Goal: Information Seeking & Learning: Learn about a topic

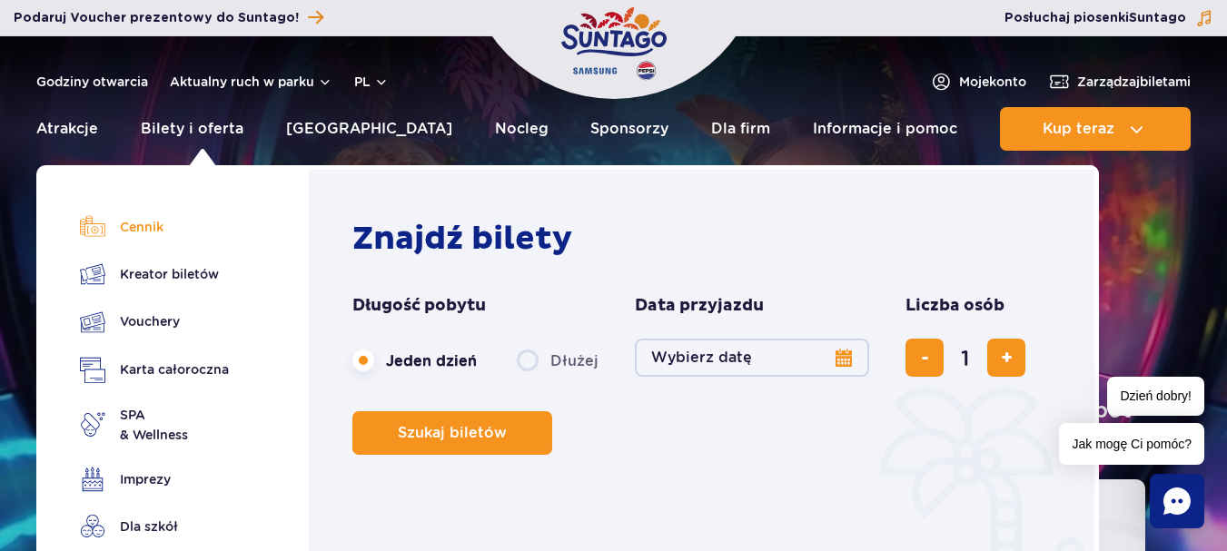
click at [144, 226] on link "Cennik" at bounding box center [154, 226] width 149 height 25
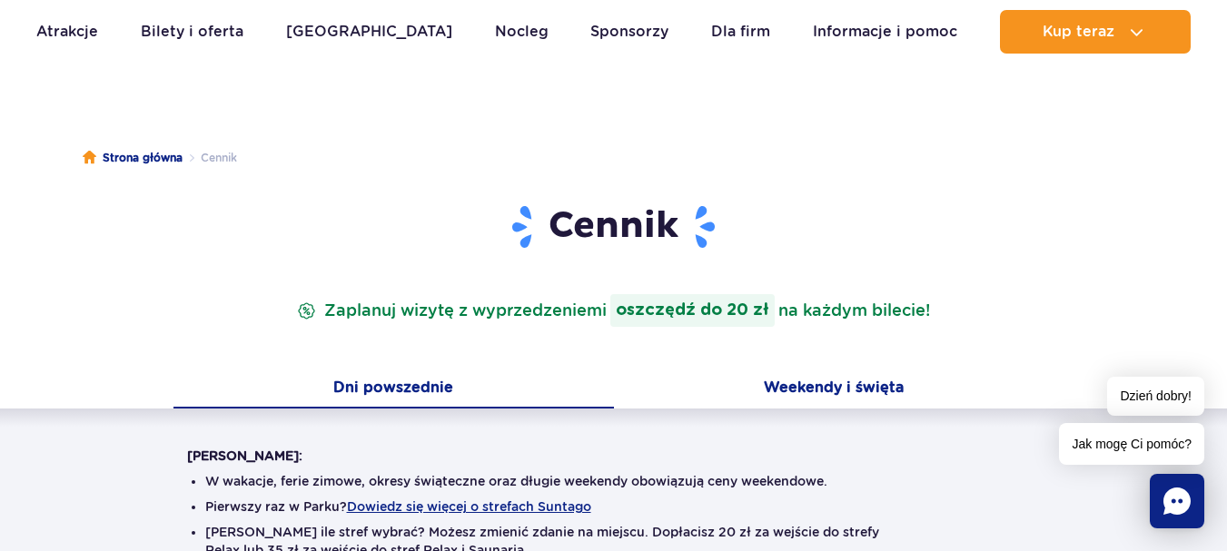
click at [811, 381] on button "Weekendy i święta" at bounding box center [834, 389] width 440 height 38
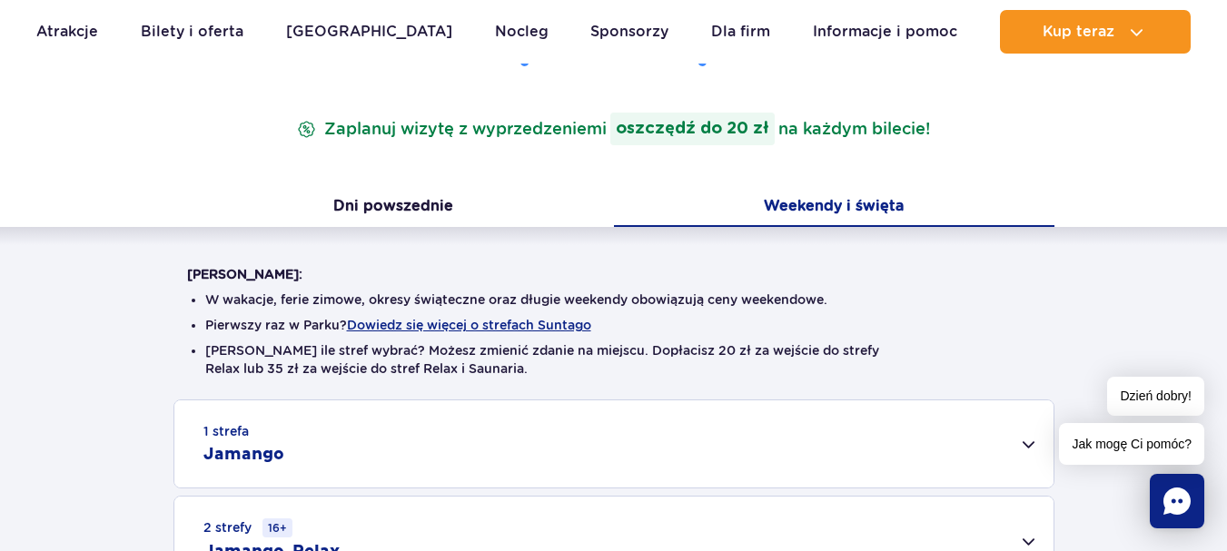
scroll to position [454, 0]
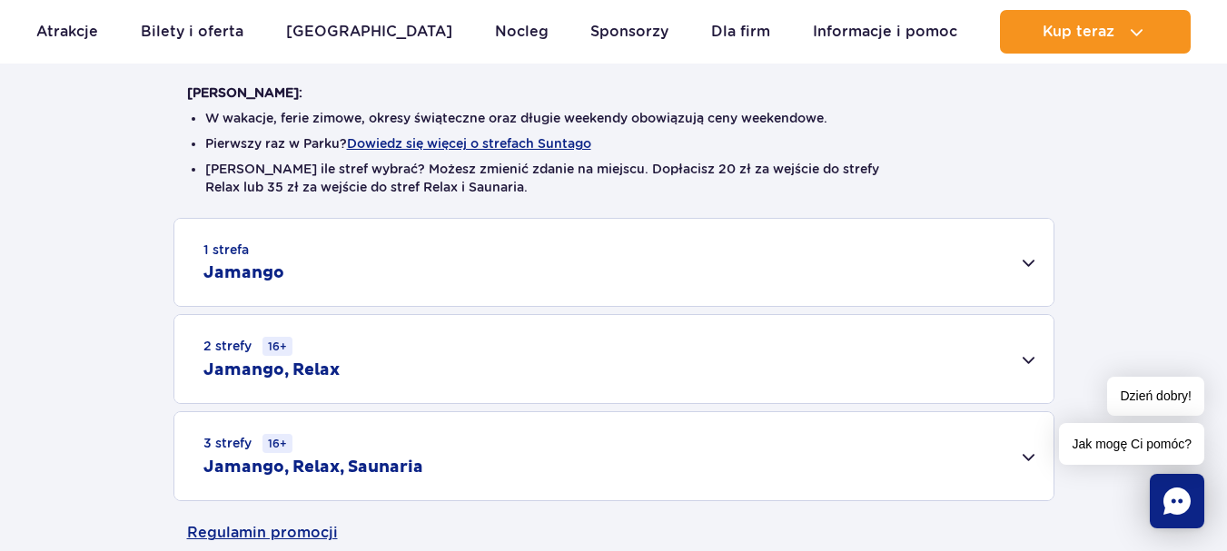
click at [1032, 259] on div "1 strefa Jamango" at bounding box center [613, 262] width 879 height 87
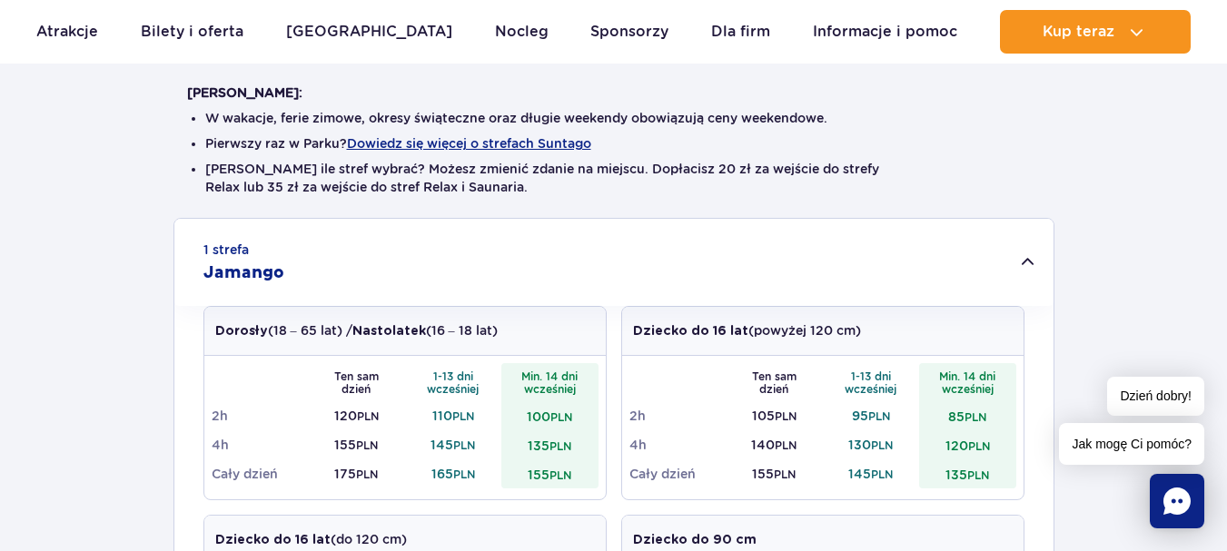
scroll to position [545, 0]
